Goal: Information Seeking & Learning: Learn about a topic

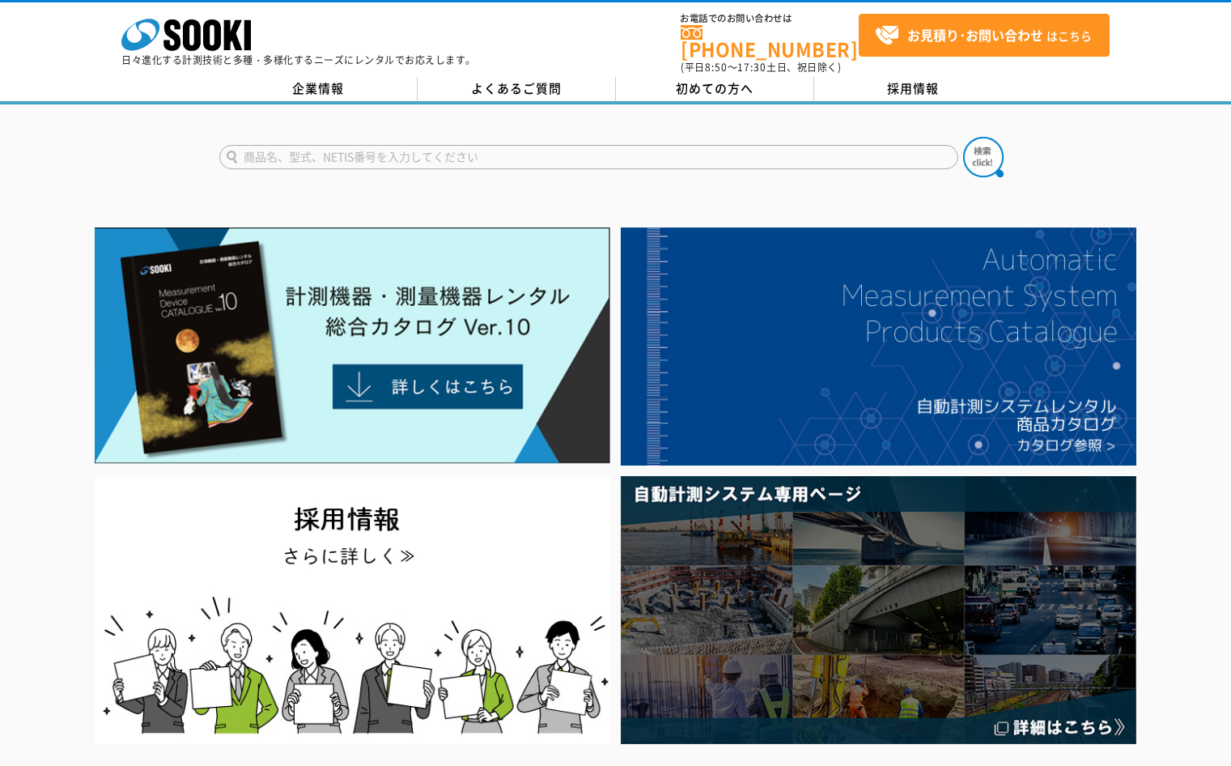
click at [1158, 153] on div at bounding box center [615, 143] width 1231 height 78
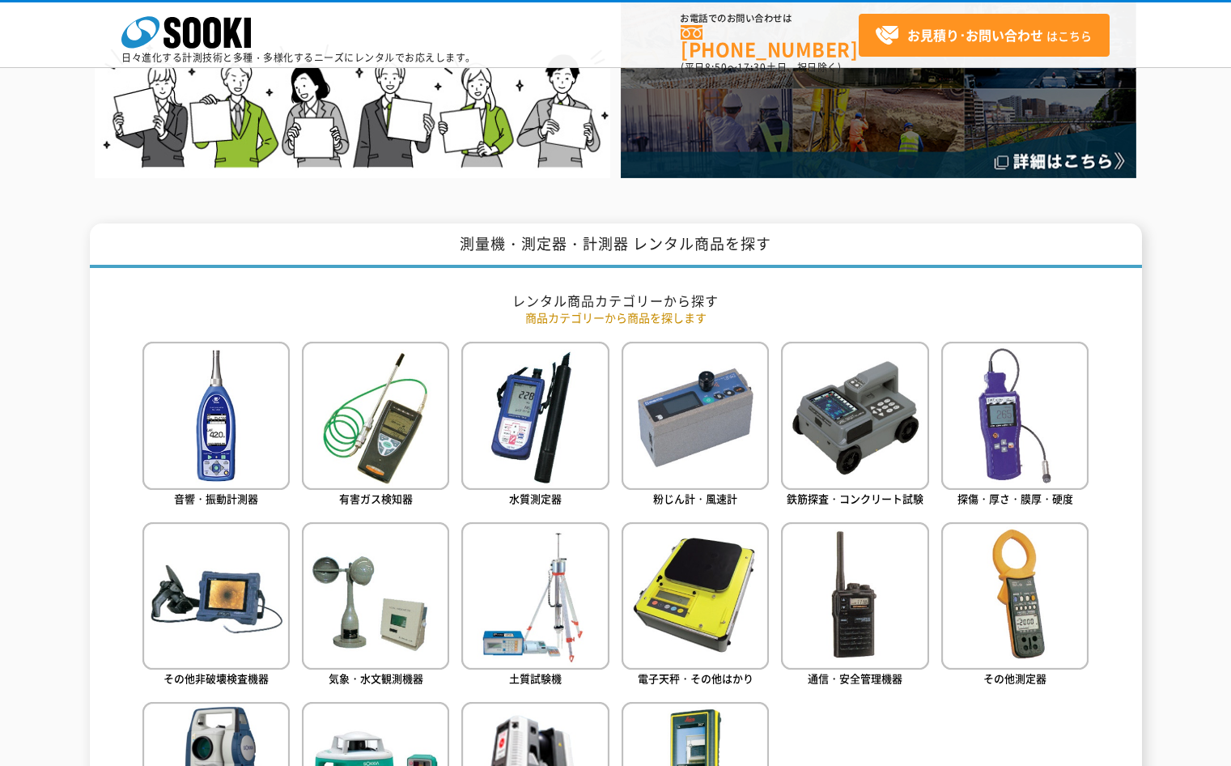
scroll to position [648, 0]
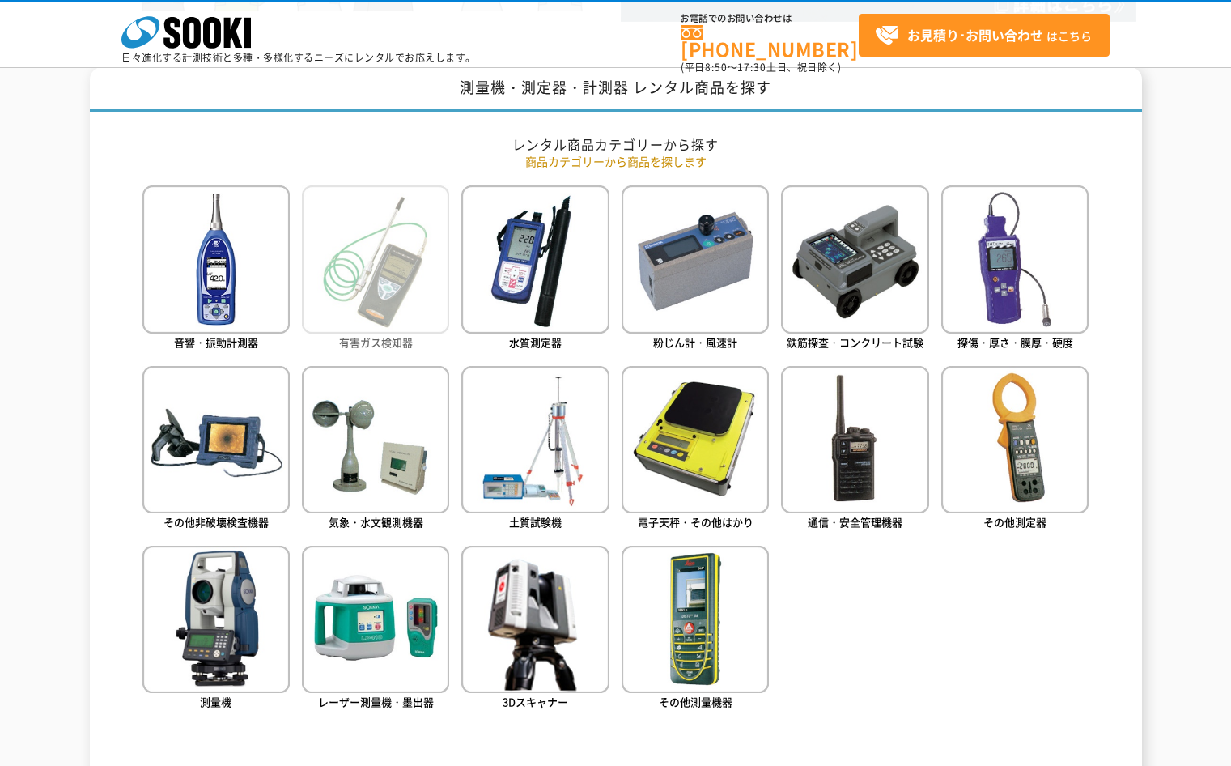
click at [380, 253] on img at bounding box center [375, 258] width 147 height 147
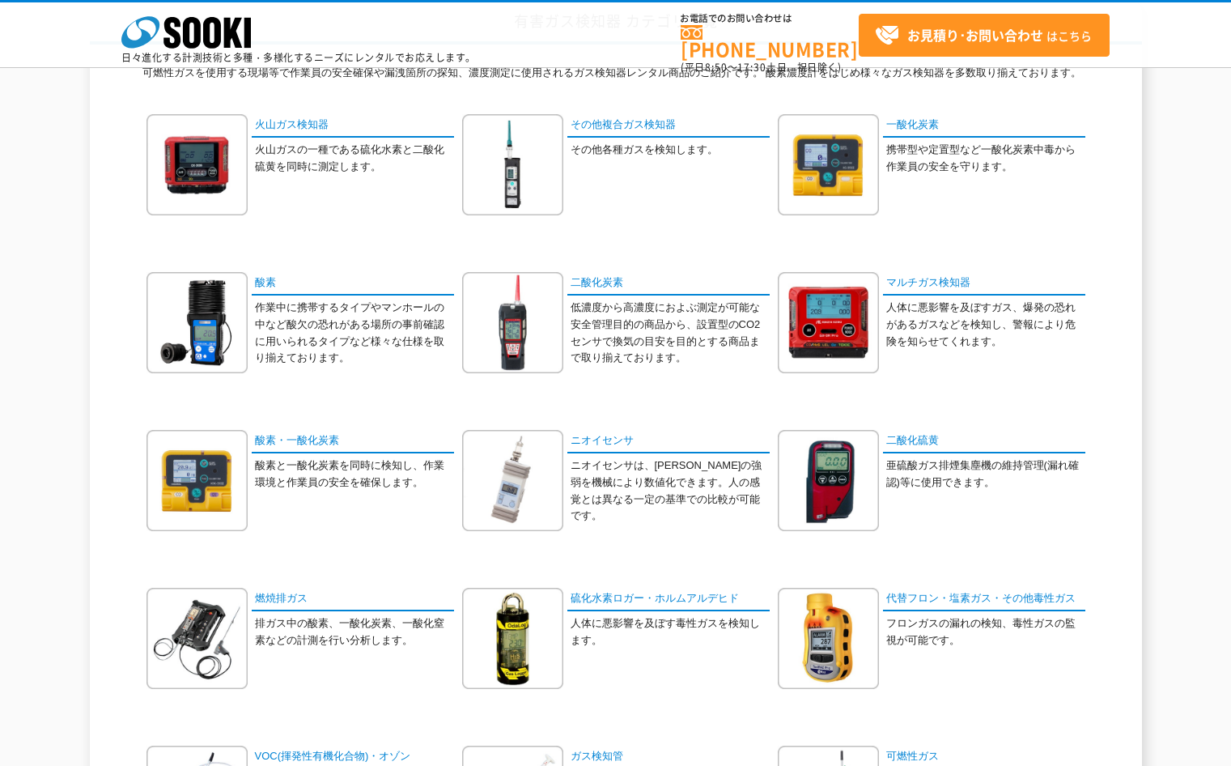
scroll to position [162, 0]
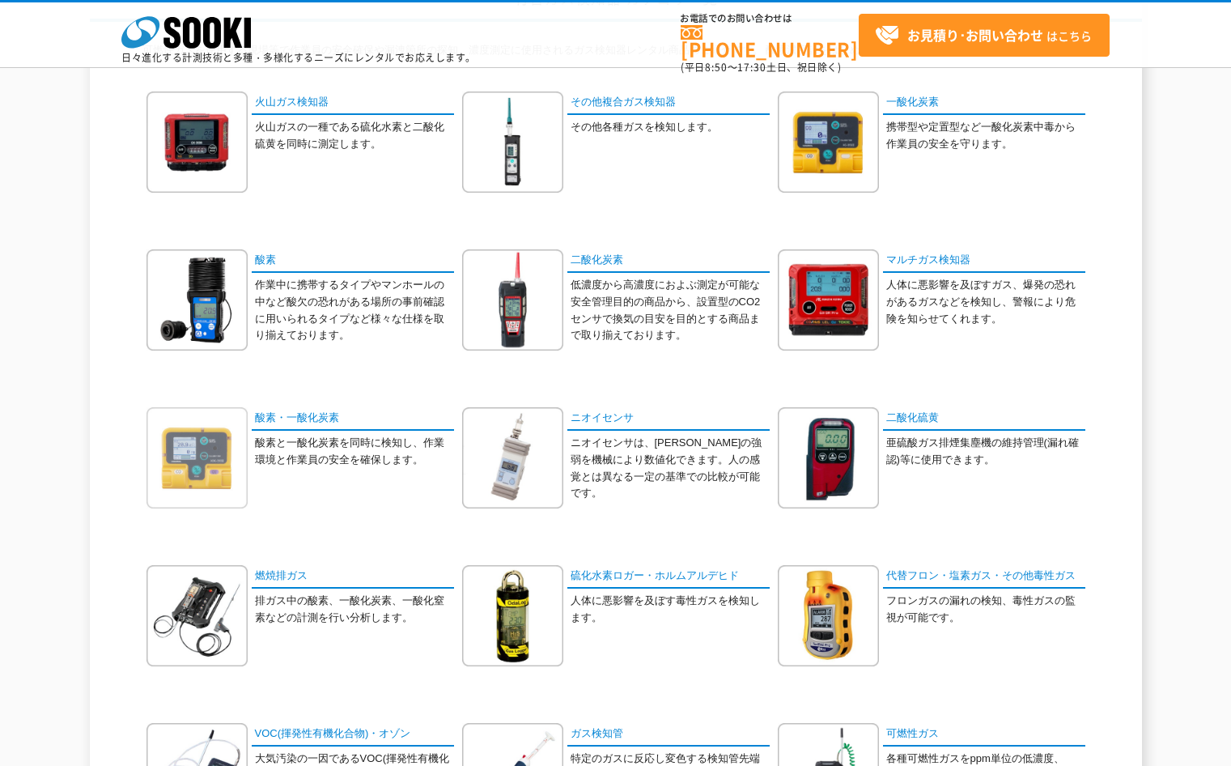
click at [221, 440] on img at bounding box center [197, 457] width 101 height 101
click at [606, 257] on link "二酸化炭素" at bounding box center [669, 260] width 202 height 23
click at [625, 111] on link "その他複合ガス検知器" at bounding box center [669, 102] width 202 height 23
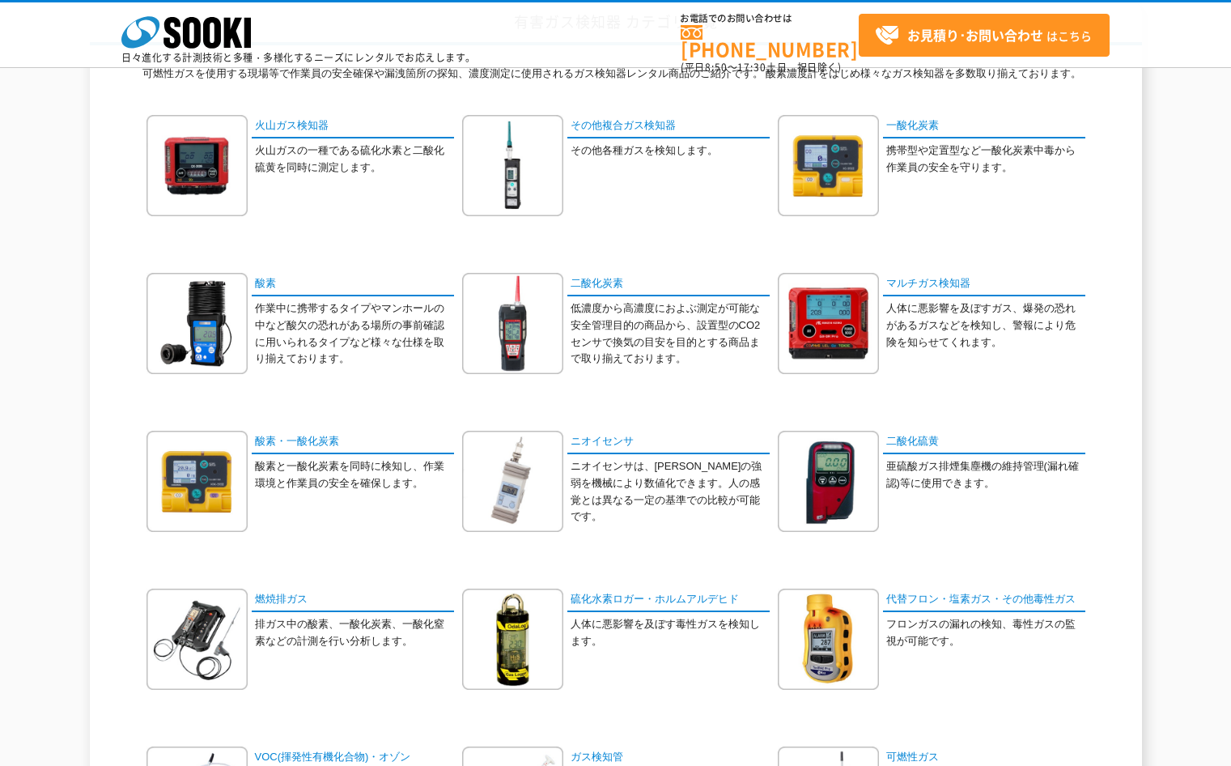
scroll to position [115, 0]
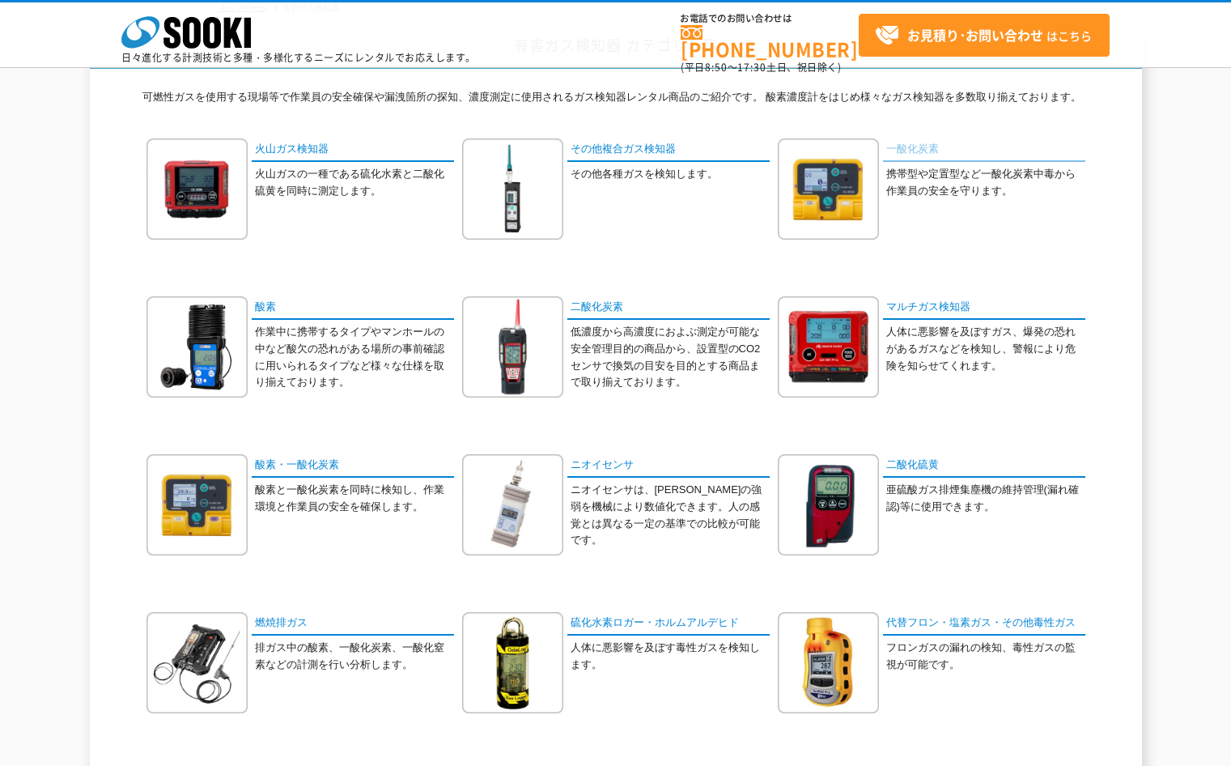
click at [930, 160] on link "一酸化炭素" at bounding box center [984, 149] width 202 height 23
click at [354, 319] on link "酸素" at bounding box center [353, 307] width 202 height 23
click at [594, 306] on link "二酸化炭素" at bounding box center [669, 307] width 202 height 23
click at [933, 318] on link "マルチガス検知器" at bounding box center [984, 307] width 202 height 23
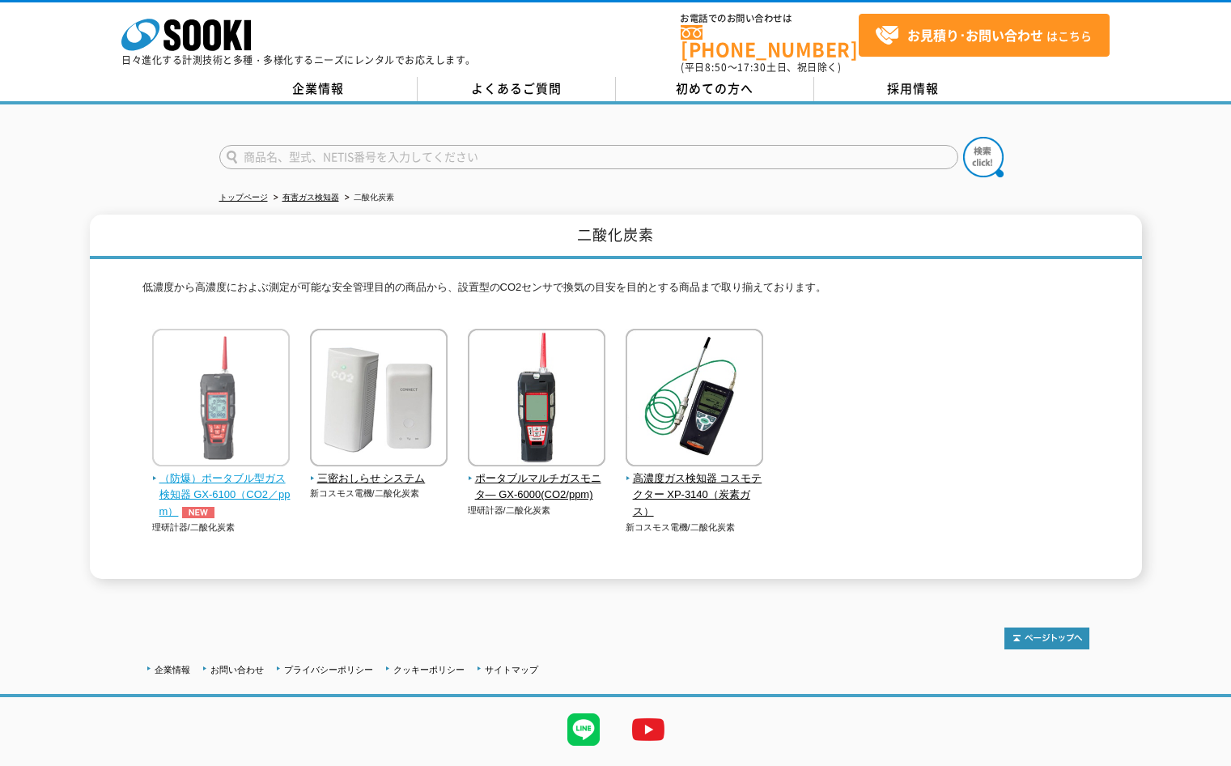
click at [268, 408] on img at bounding box center [221, 400] width 138 height 142
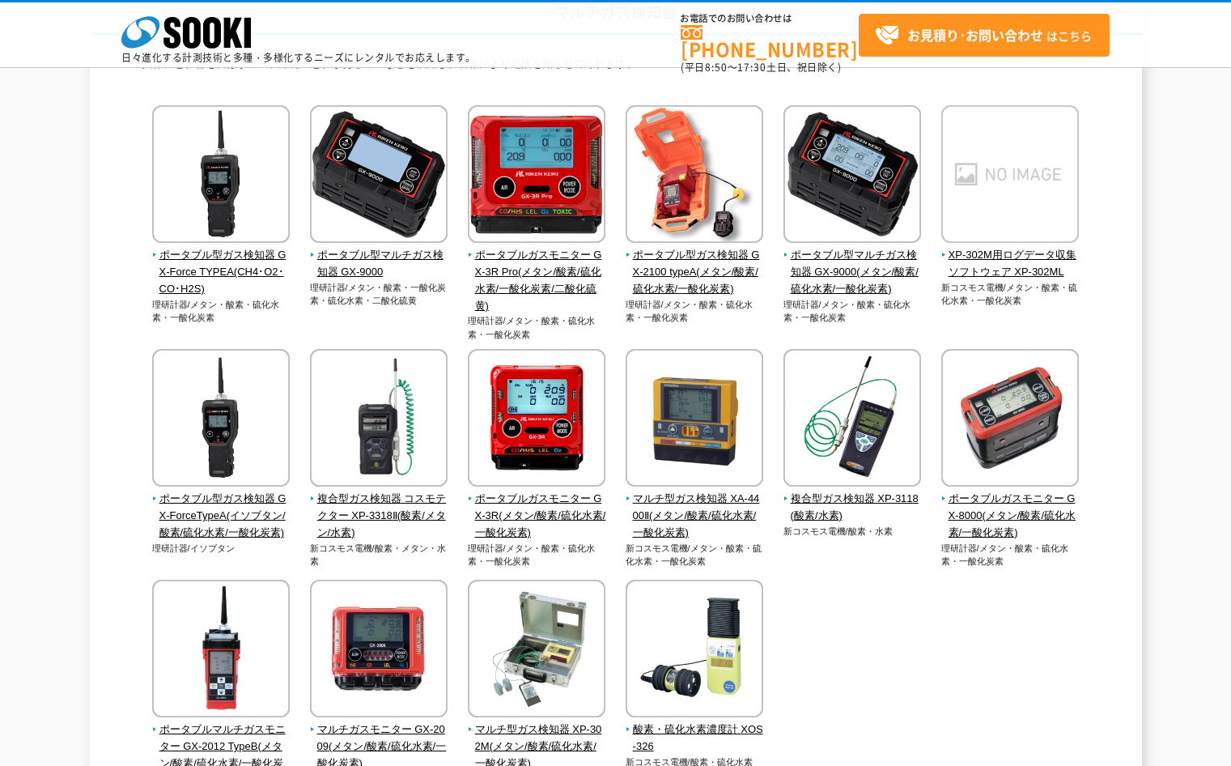
scroll to position [162, 0]
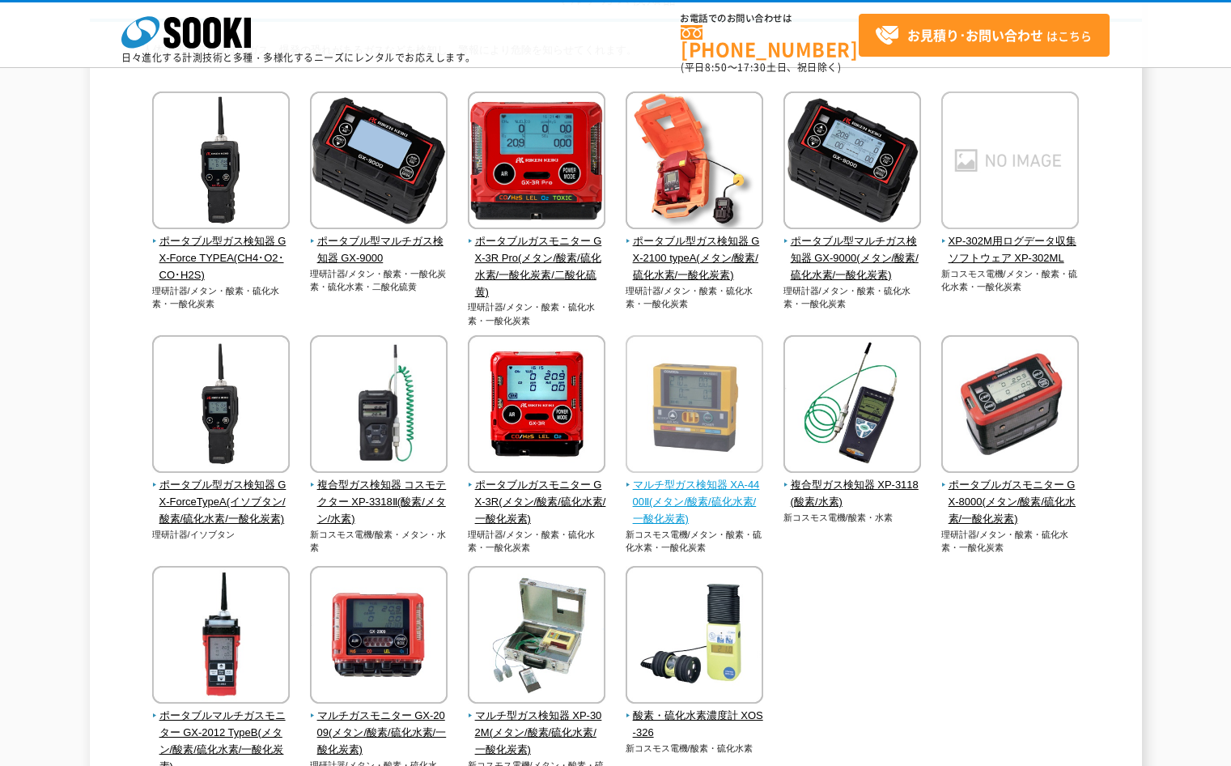
click at [667, 433] on img at bounding box center [695, 406] width 138 height 142
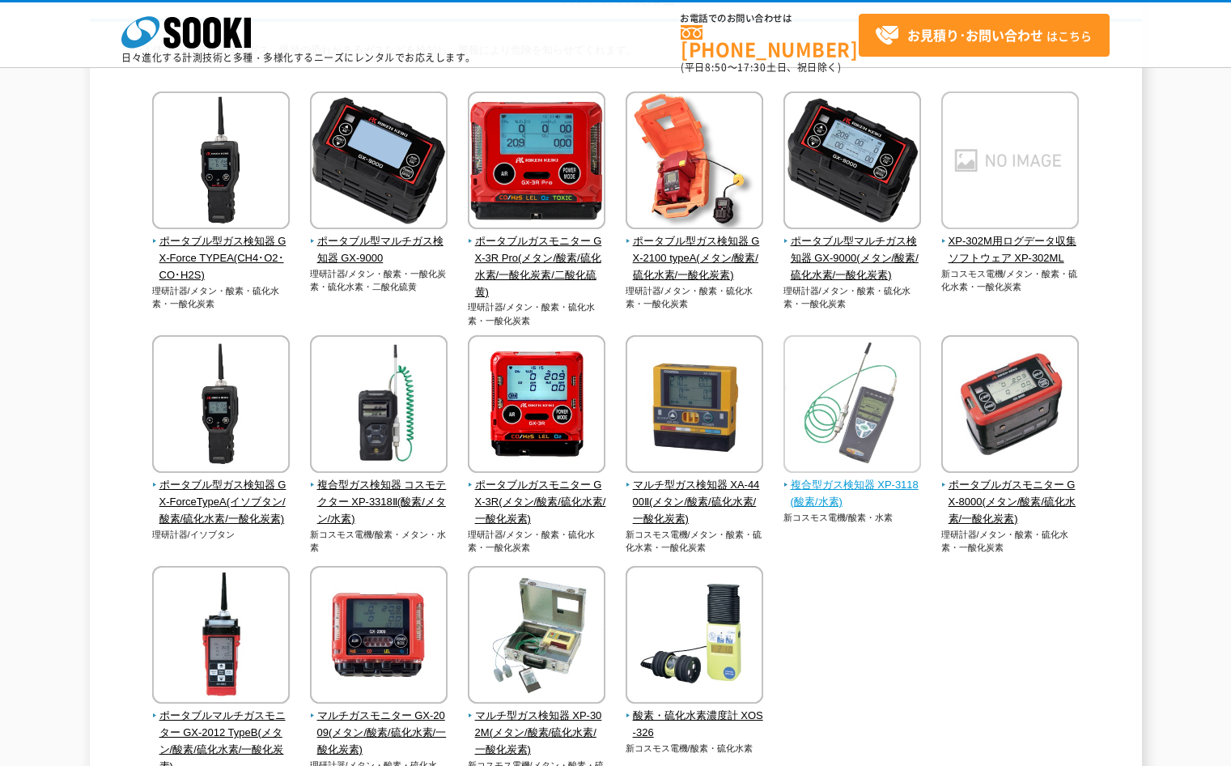
click at [911, 464] on img at bounding box center [853, 406] width 138 height 142
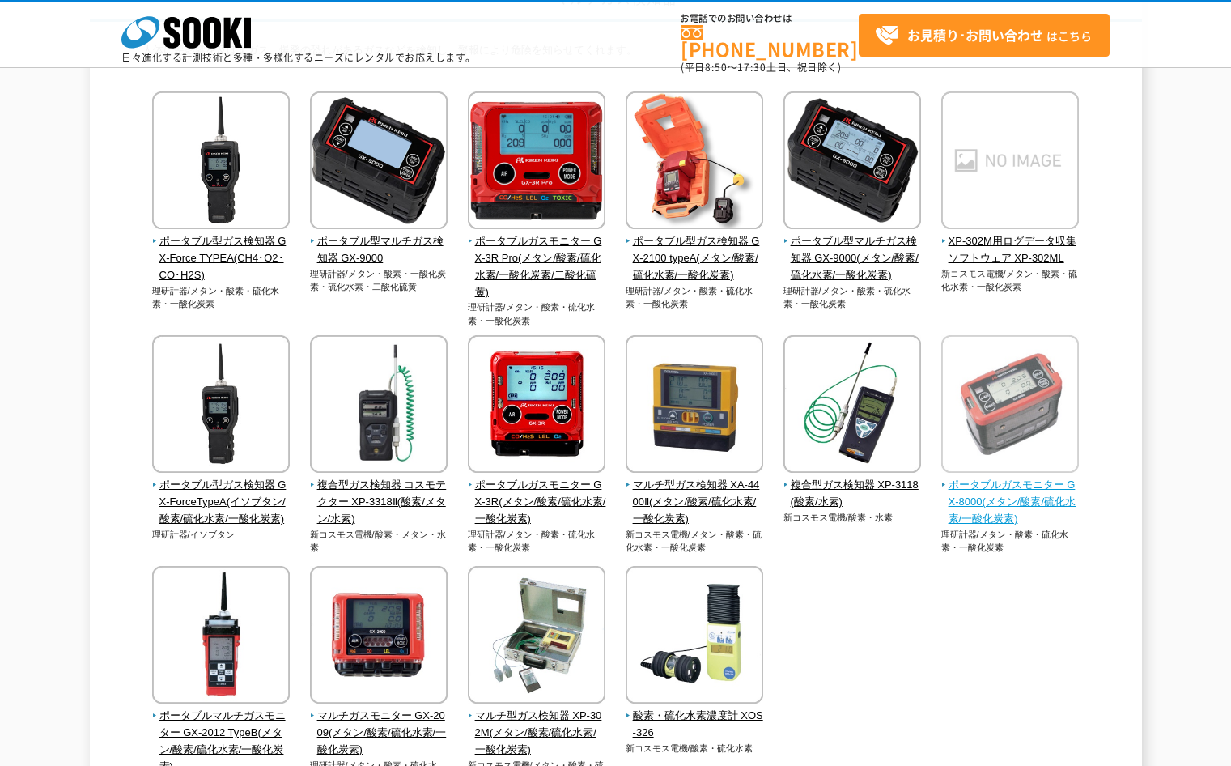
click at [1027, 402] on img at bounding box center [1011, 406] width 138 height 142
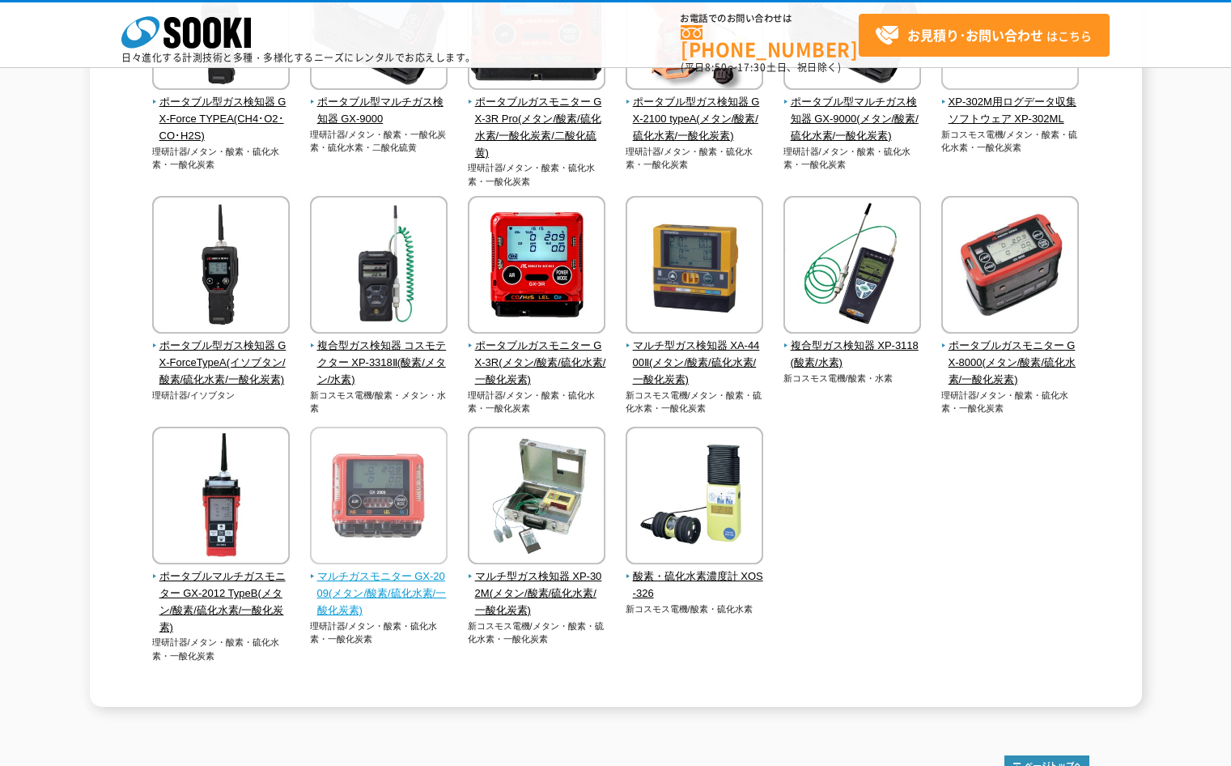
scroll to position [324, 0]
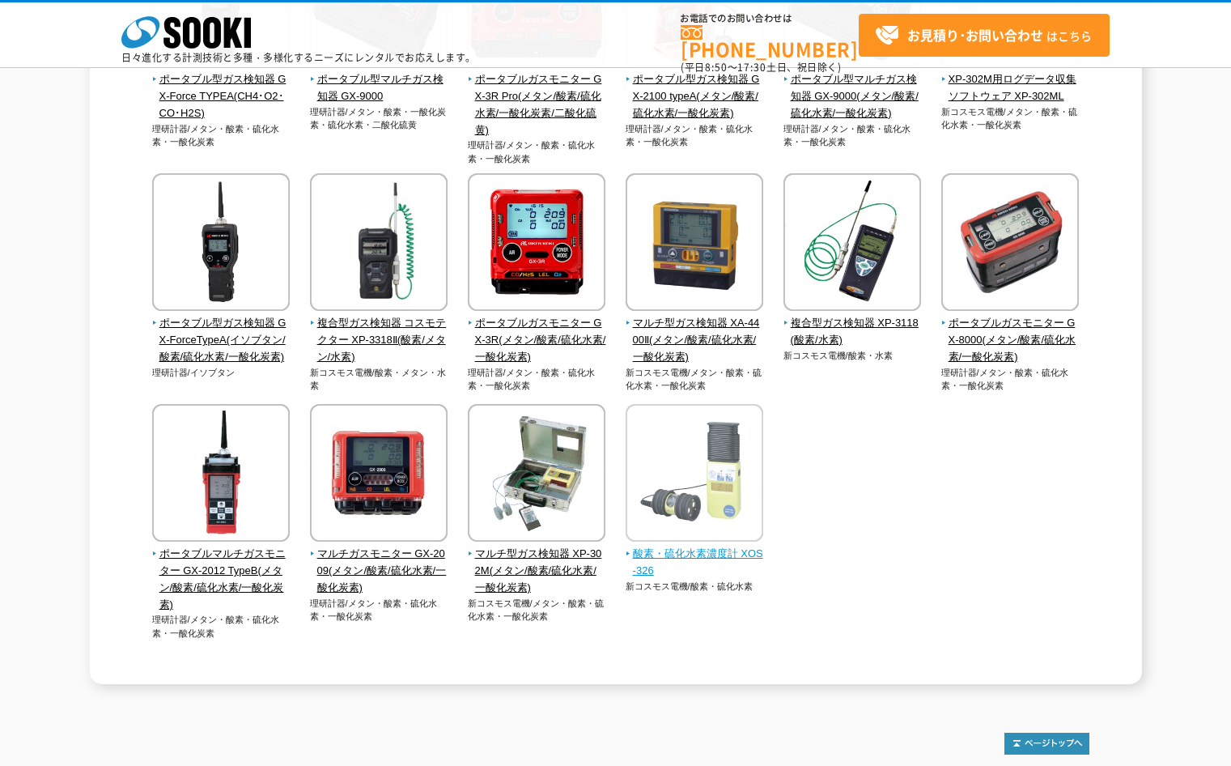
click at [691, 488] on img at bounding box center [695, 475] width 138 height 142
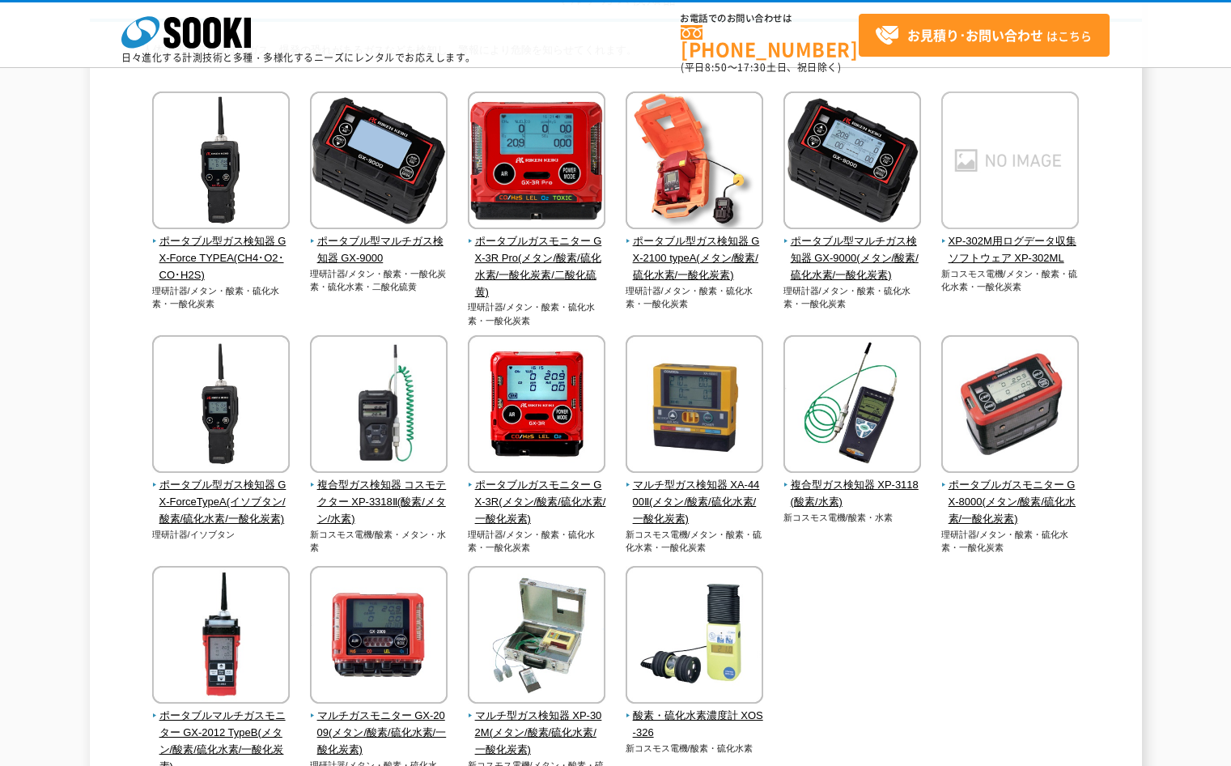
scroll to position [243, 0]
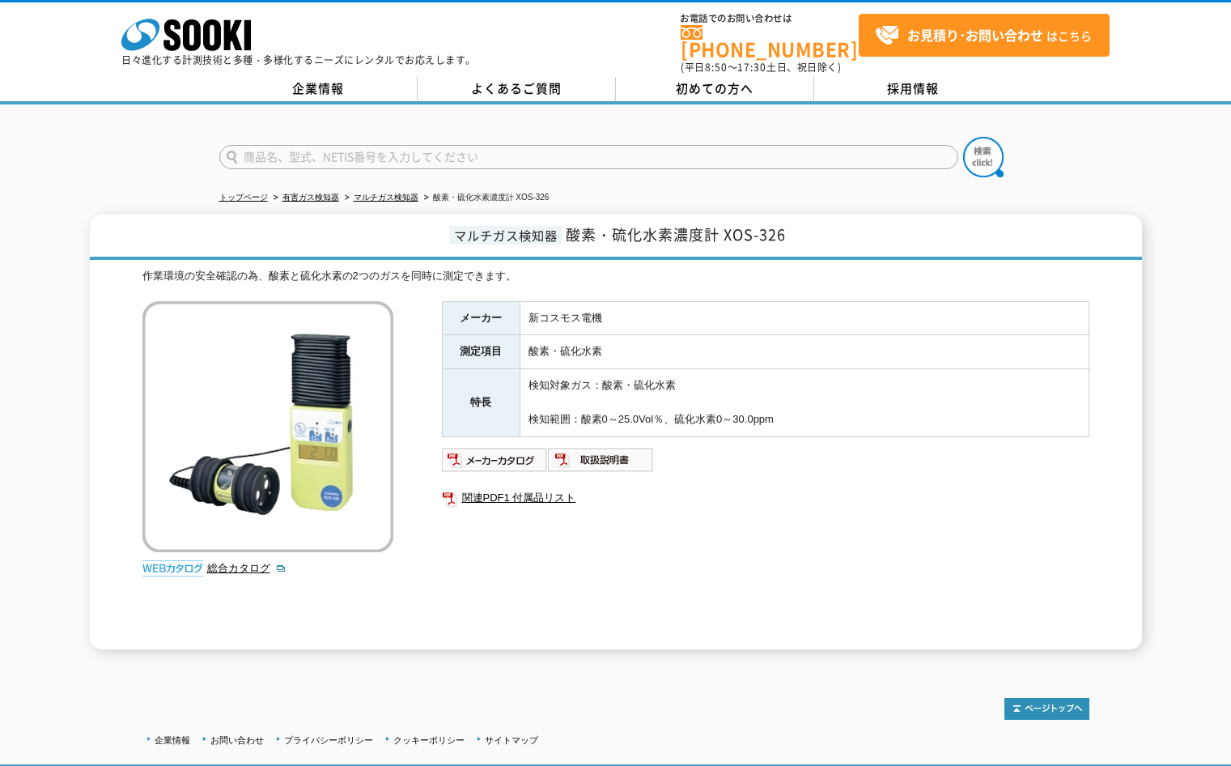
click at [225, 381] on img at bounding box center [267, 426] width 251 height 251
